Goal: Information Seeking & Learning: Learn about a topic

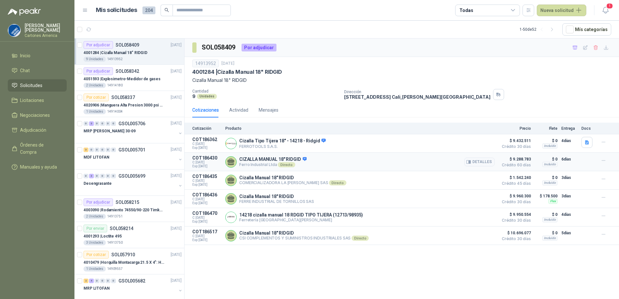
click at [269, 159] on p "CIZALLA MANUAL 18" RIDGID" at bounding box center [272, 160] width 67 height 6
click at [476, 164] on button "Detalles" at bounding box center [479, 162] width 30 height 9
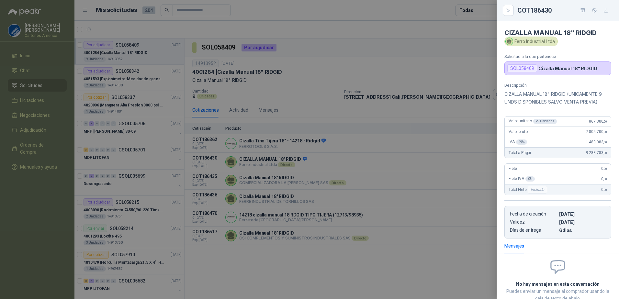
click at [412, 165] on div at bounding box center [309, 149] width 619 height 299
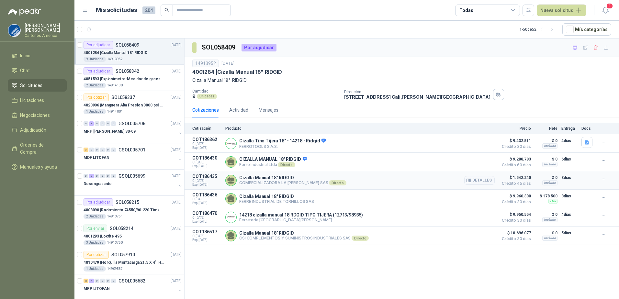
click at [328, 182] on div "Cizalla Manual 18" RIDGID COMERCIALIZADORA LA [PERSON_NAME] SAS Directo Detall…" at bounding box center [359, 180] width 269 height 13
click at [473, 182] on button "Detalles" at bounding box center [479, 180] width 30 height 9
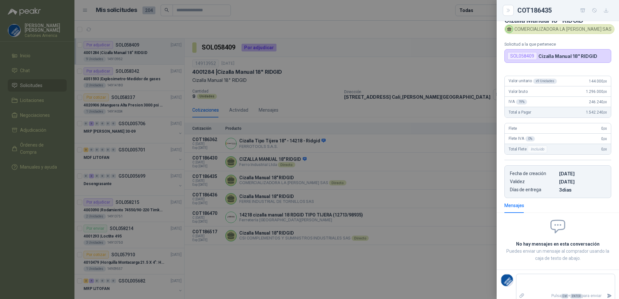
scroll to position [19, 0]
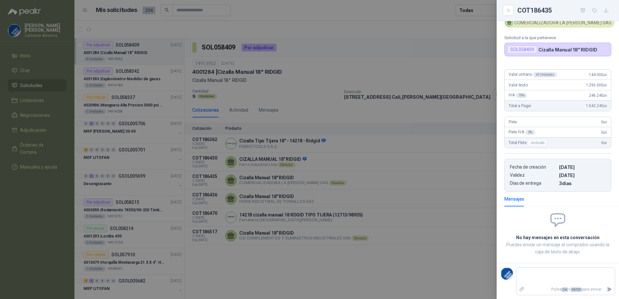
click at [417, 228] on div at bounding box center [309, 149] width 619 height 299
